Goal: Task Accomplishment & Management: Complete application form

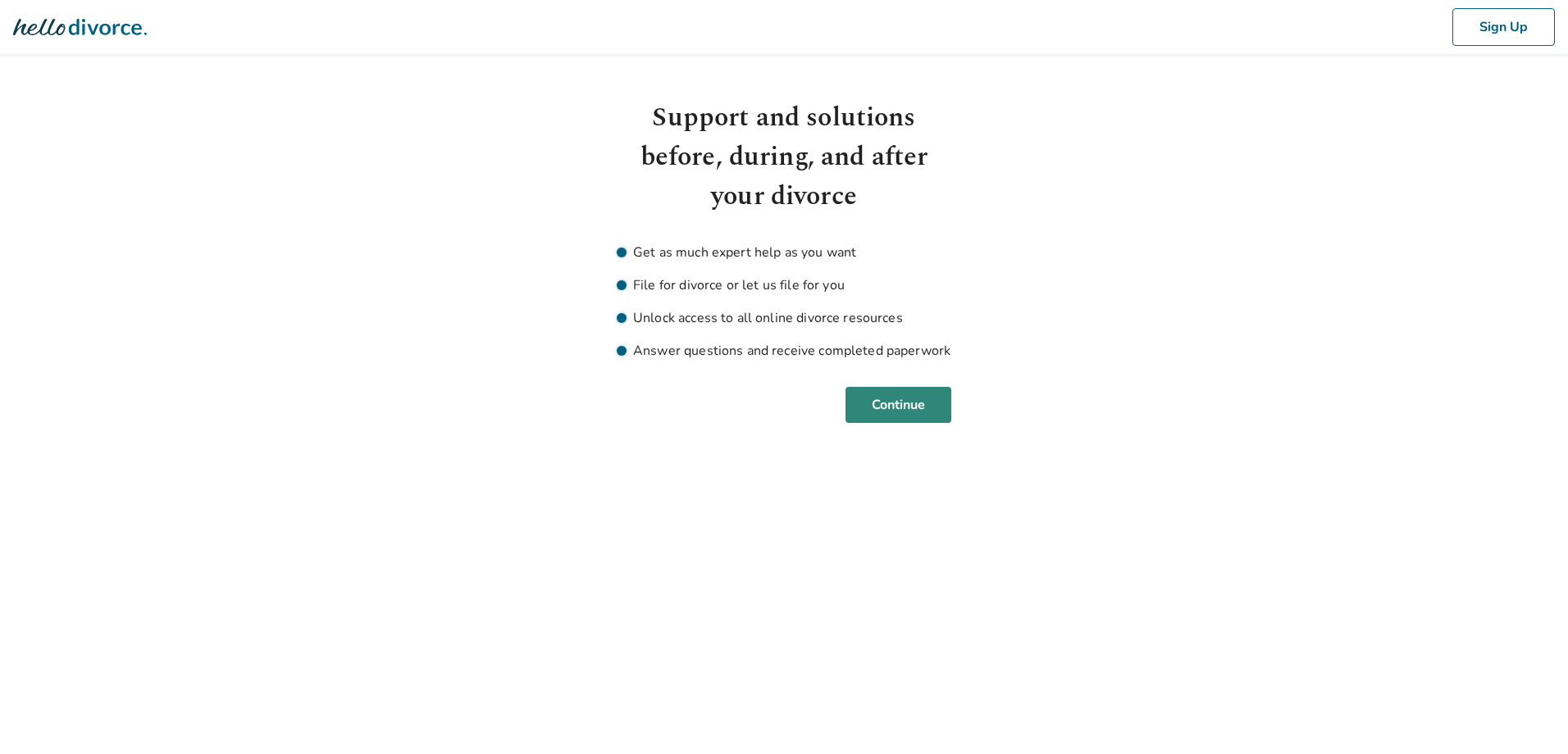
click at [886, 407] on button "Continue" at bounding box center [898, 405] width 106 height 36
